Goal: Navigation & Orientation: Find specific page/section

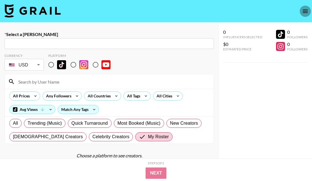
click at [308, 8] on icon "open drawer" at bounding box center [305, 11] width 7 height 7
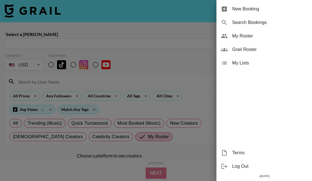
click at [247, 34] on span "My Roster" at bounding box center [269, 36] width 75 height 7
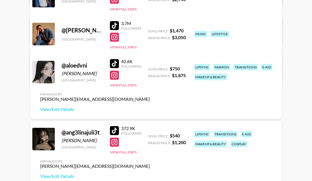
scroll to position [226, 0]
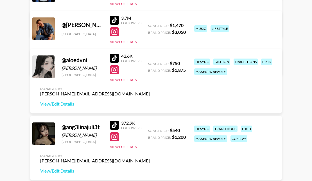
click at [117, 122] on div at bounding box center [114, 125] width 9 height 9
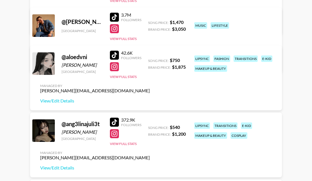
scroll to position [237, 0]
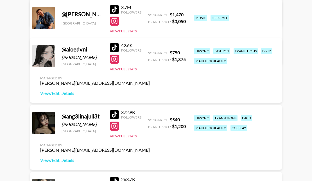
click at [115, 113] on div at bounding box center [114, 114] width 9 height 9
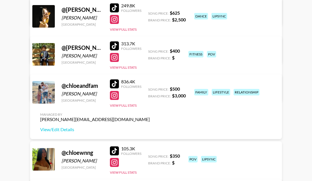
scroll to position [654, 0]
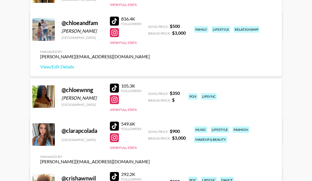
click at [115, 86] on div at bounding box center [114, 87] width 9 height 9
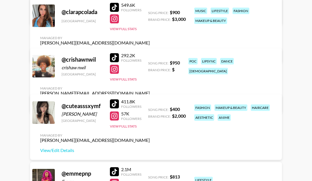
scroll to position [782, 0]
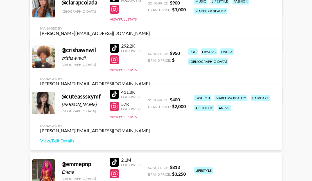
click at [116, 92] on div at bounding box center [114, 94] width 9 height 9
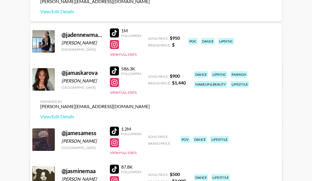
scroll to position [1603, 0]
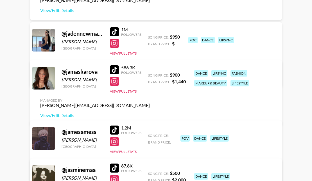
click at [115, 74] on div at bounding box center [114, 69] width 9 height 9
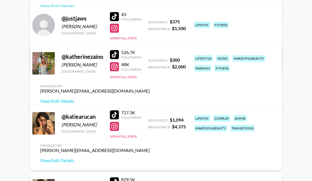
scroll to position [2218, 0]
click at [115, 113] on div at bounding box center [114, 114] width 9 height 9
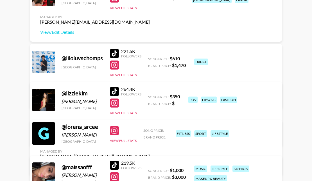
scroll to position [2616, 0]
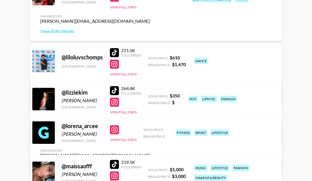
click at [112, 90] on div at bounding box center [114, 90] width 9 height 9
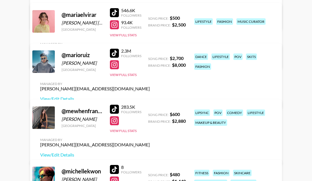
scroll to position [2895, 0]
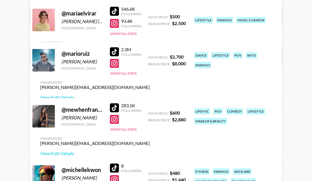
click at [114, 12] on div at bounding box center [114, 11] width 9 height 9
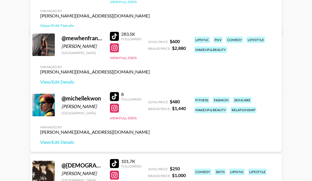
scroll to position [2967, 0]
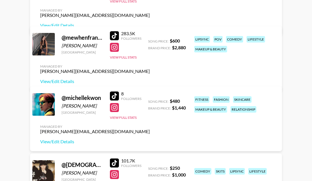
click at [116, 40] on div at bounding box center [114, 35] width 9 height 9
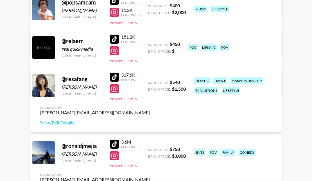
scroll to position [3397, 0]
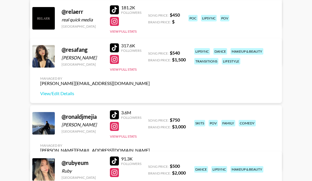
click at [115, 51] on div at bounding box center [114, 47] width 9 height 9
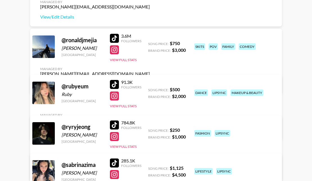
scroll to position [3485, 0]
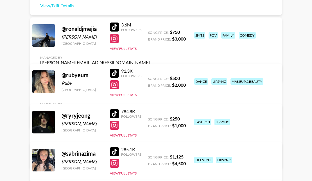
click at [116, 74] on div at bounding box center [114, 73] width 9 height 9
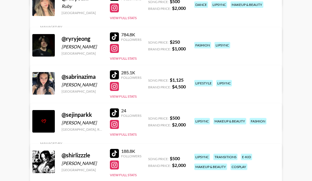
scroll to position [3565, 0]
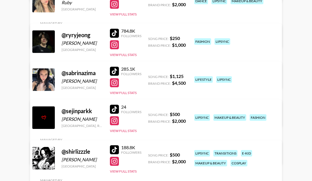
click at [116, 70] on div at bounding box center [114, 71] width 9 height 9
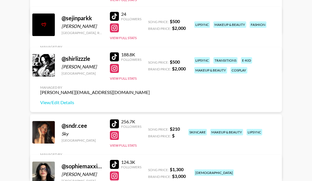
scroll to position [3675, 0]
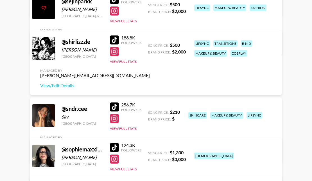
click at [114, 104] on div at bounding box center [114, 106] width 9 height 9
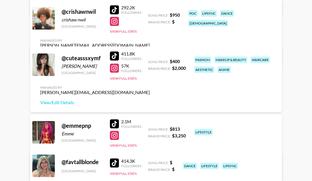
scroll to position [844, 0]
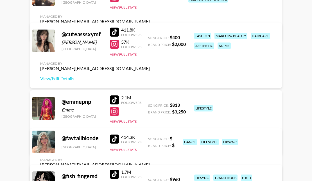
click at [114, 174] on div at bounding box center [114, 173] width 9 height 9
